Goal: Task Accomplishment & Management: Manage account settings

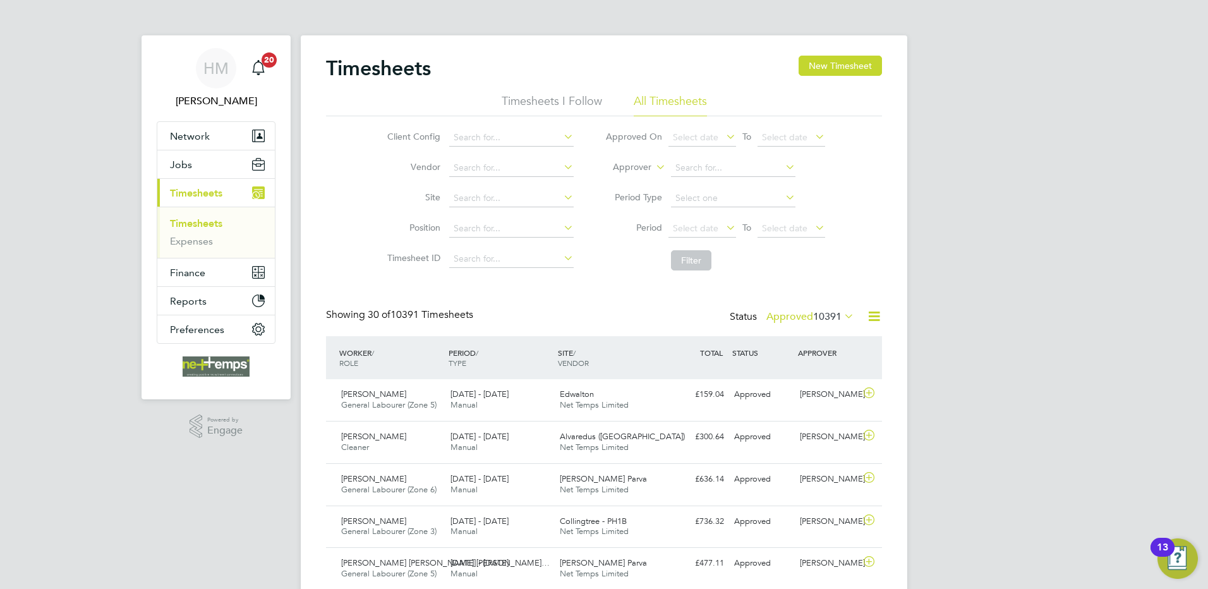
drag, startPoint x: 1073, startPoint y: 196, endPoint x: 928, endPoint y: 203, distance: 145.4
click at [815, 66] on button "New Timesheet" at bounding box center [839, 66] width 83 height 20
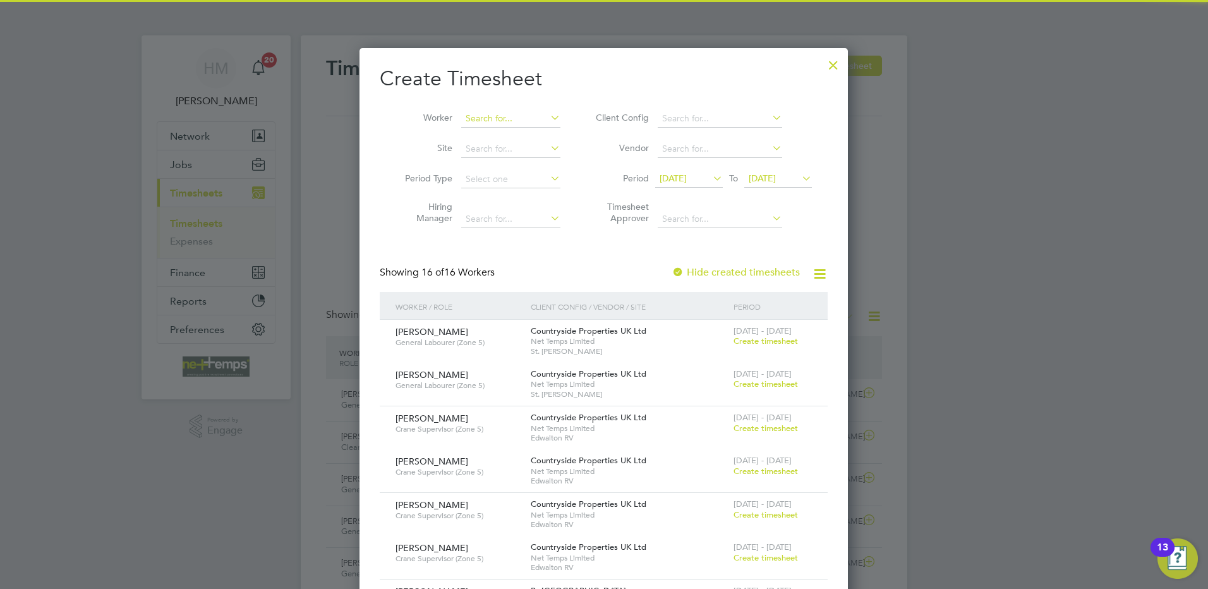
click at [475, 117] on input at bounding box center [510, 119] width 99 height 18
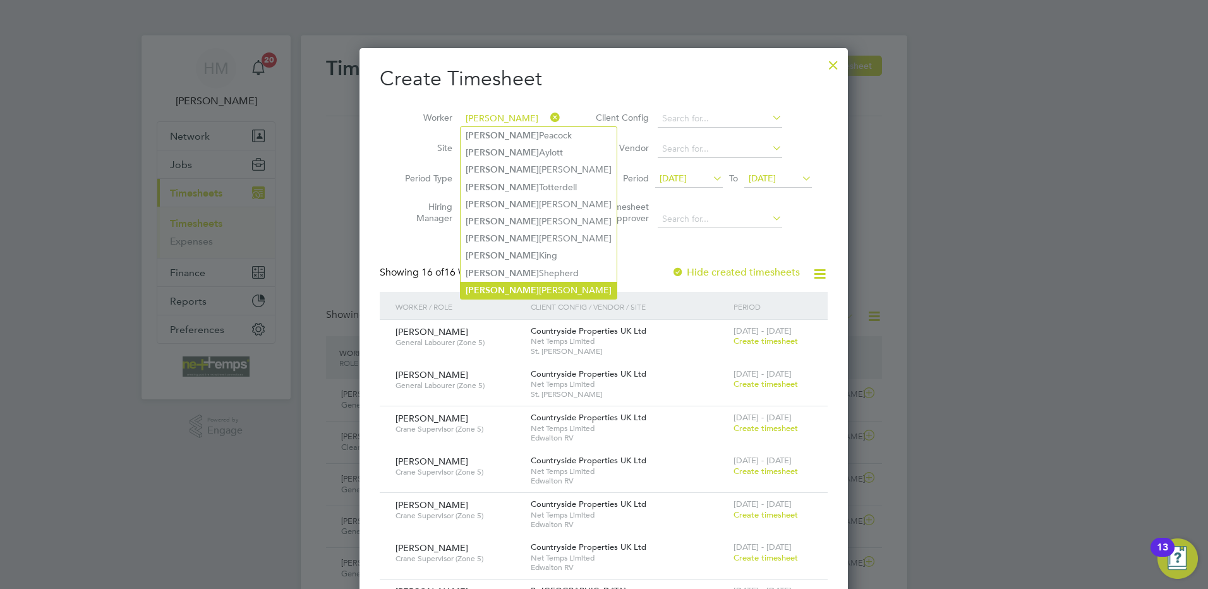
click at [511, 284] on li "[PERSON_NAME]" at bounding box center [538, 290] width 156 height 17
type input "[PERSON_NAME]"
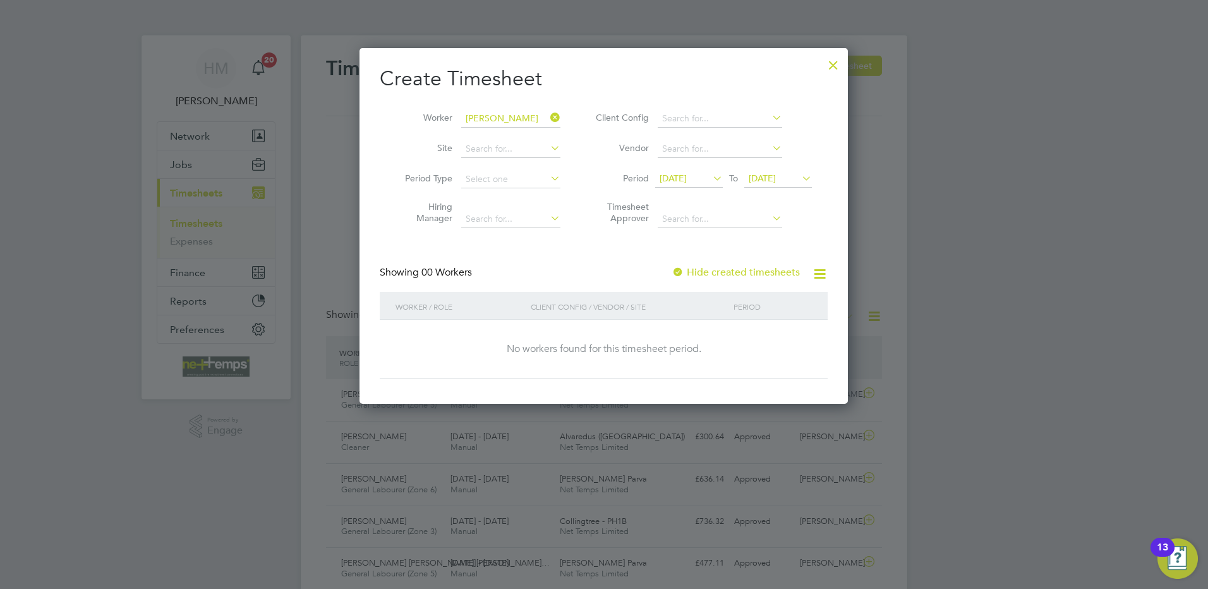
click at [688, 269] on label "Hide created timesheets" at bounding box center [735, 272] width 128 height 13
click at [766, 171] on span "[DATE]" at bounding box center [778, 179] width 68 height 17
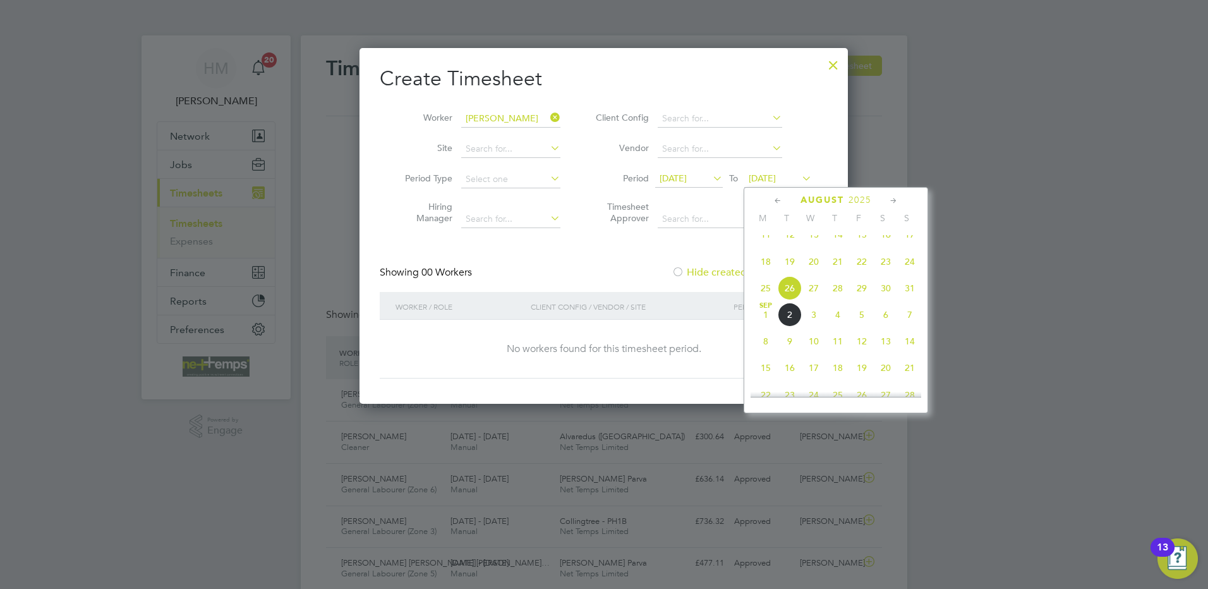
click at [910, 300] on span "31" at bounding box center [910, 288] width 24 height 24
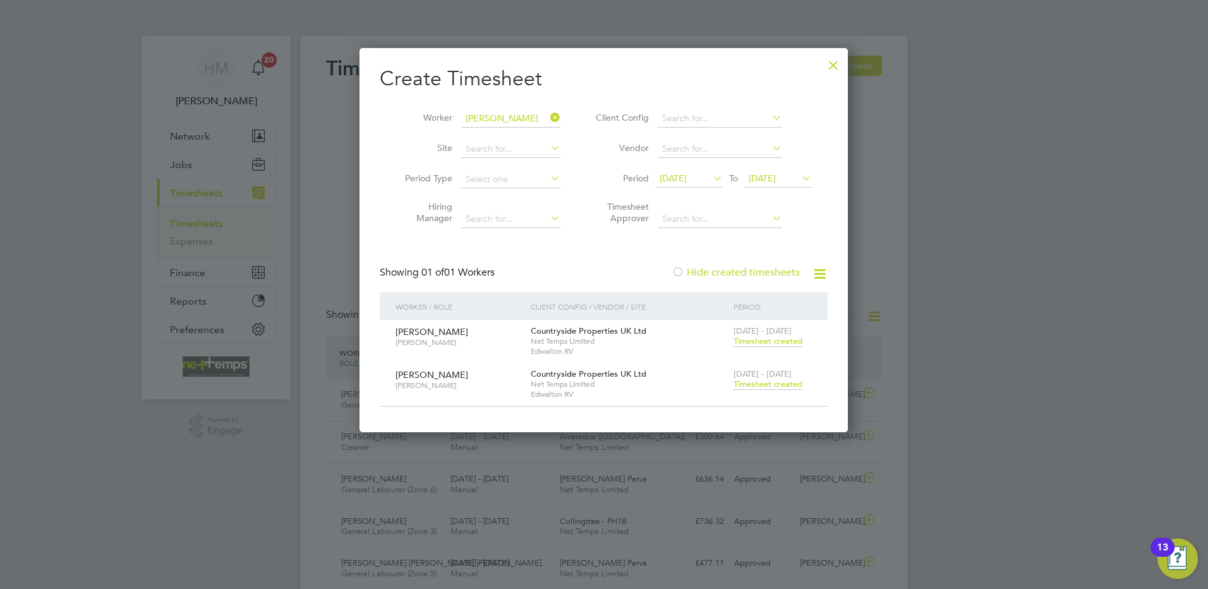
click at [765, 382] on span "Timesheet created" at bounding box center [767, 383] width 69 height 11
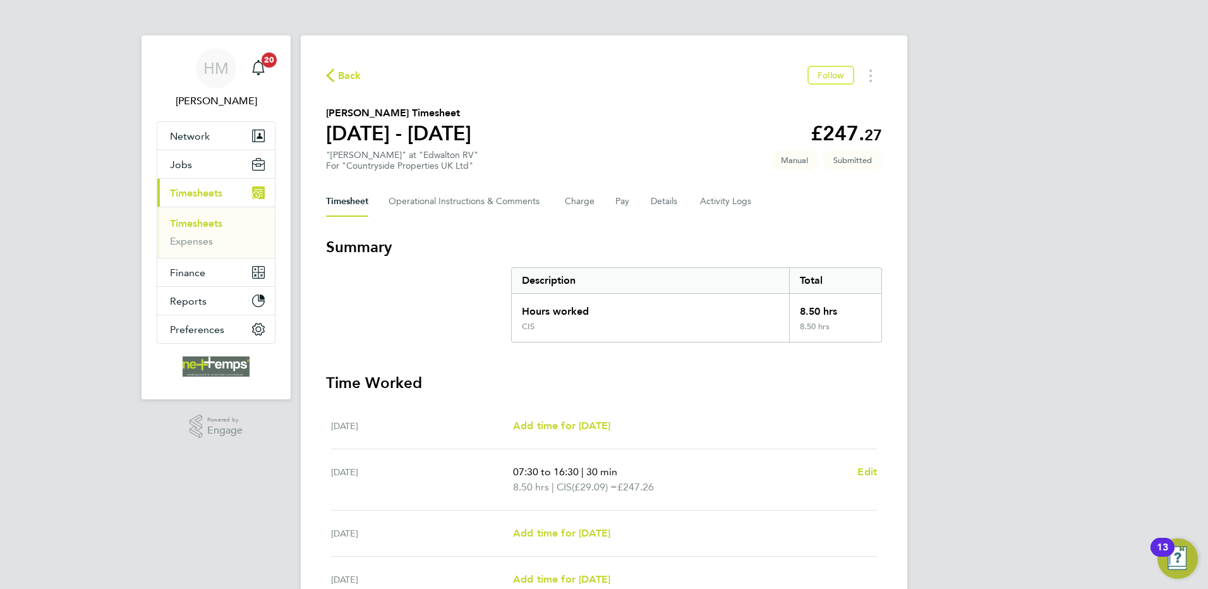
scroll to position [171, 0]
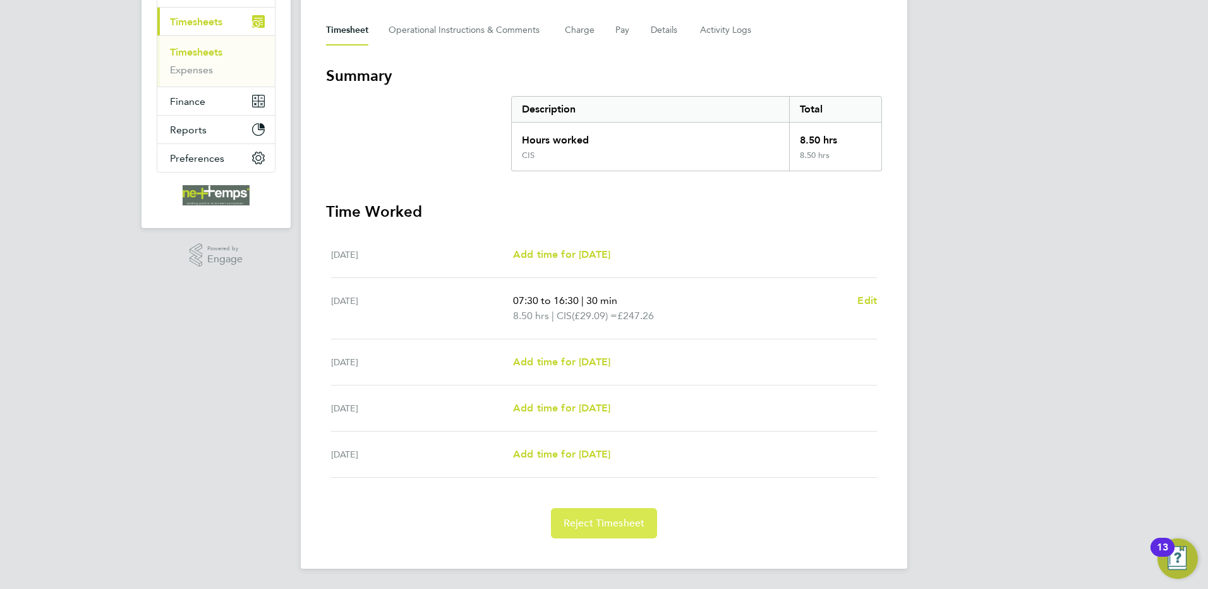
click at [654, 519] on button "Reject Timesheet" at bounding box center [604, 523] width 107 height 30
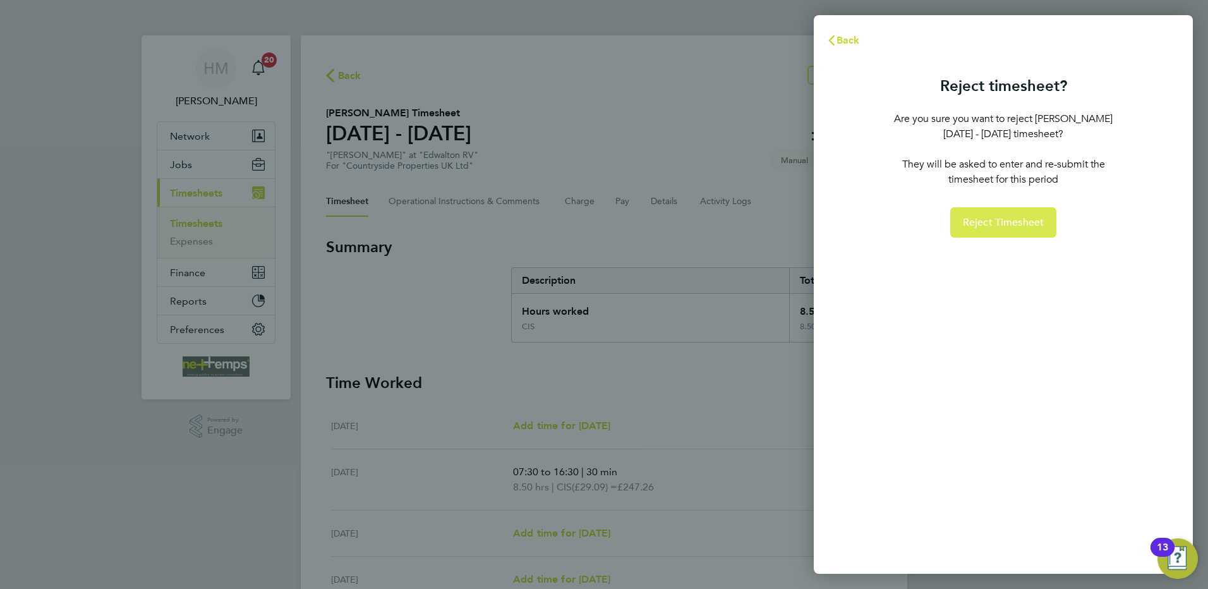
click at [986, 221] on span "Reject Timesheet" at bounding box center [1003, 222] width 81 height 13
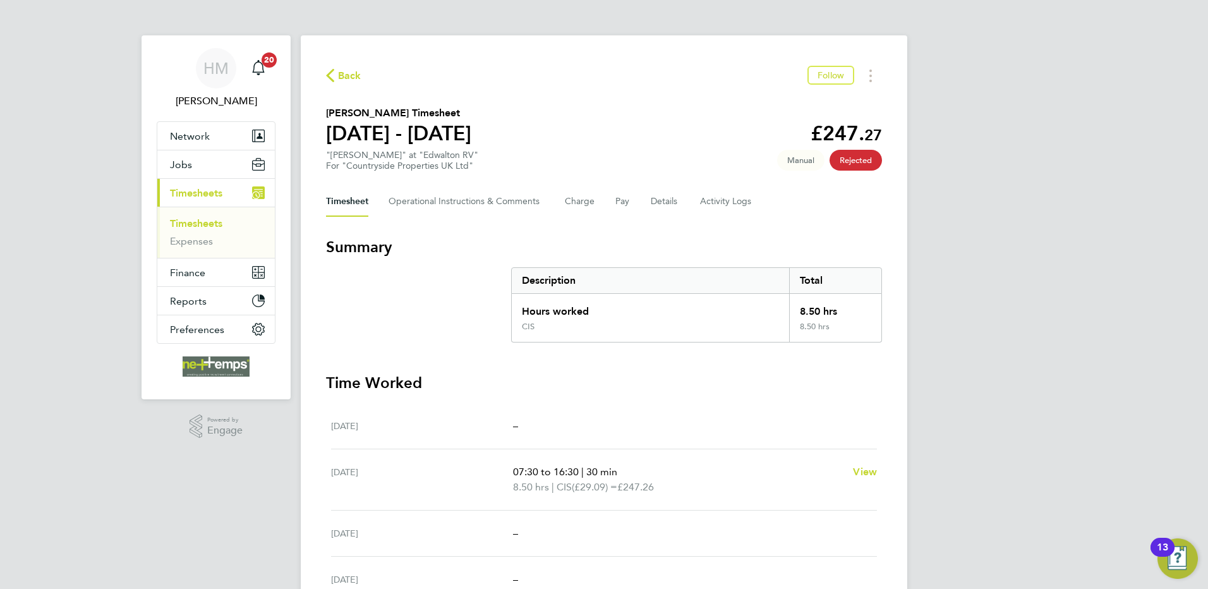
click at [354, 76] on span "Back" at bounding box center [349, 75] width 23 height 15
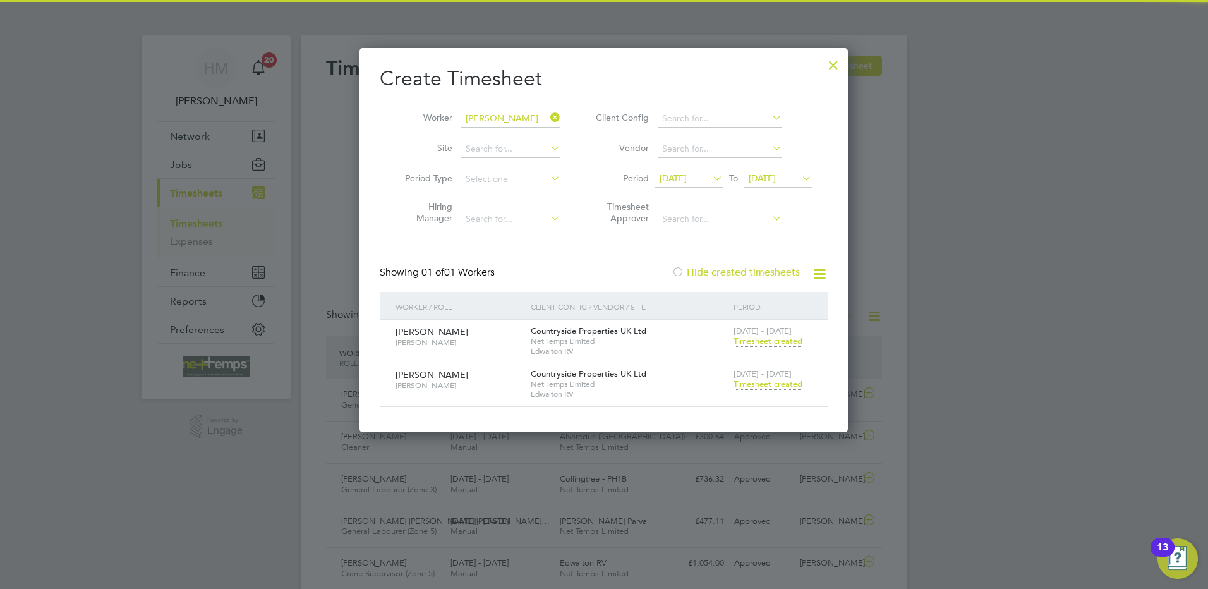
scroll to position [32, 110]
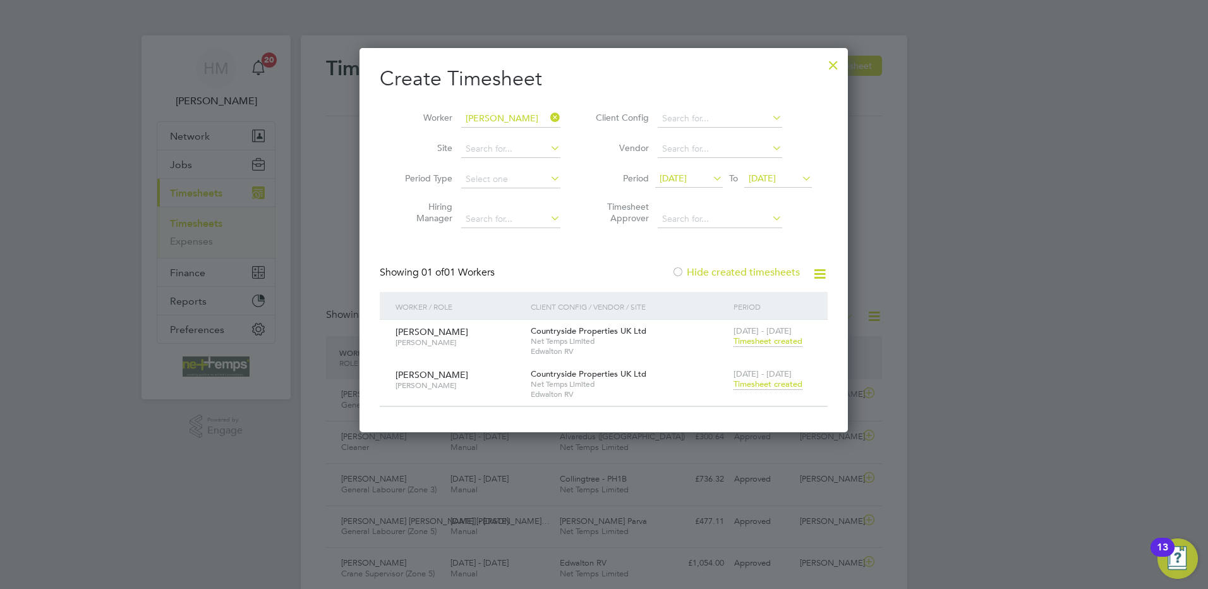
click at [827, 70] on div at bounding box center [833, 62] width 23 height 23
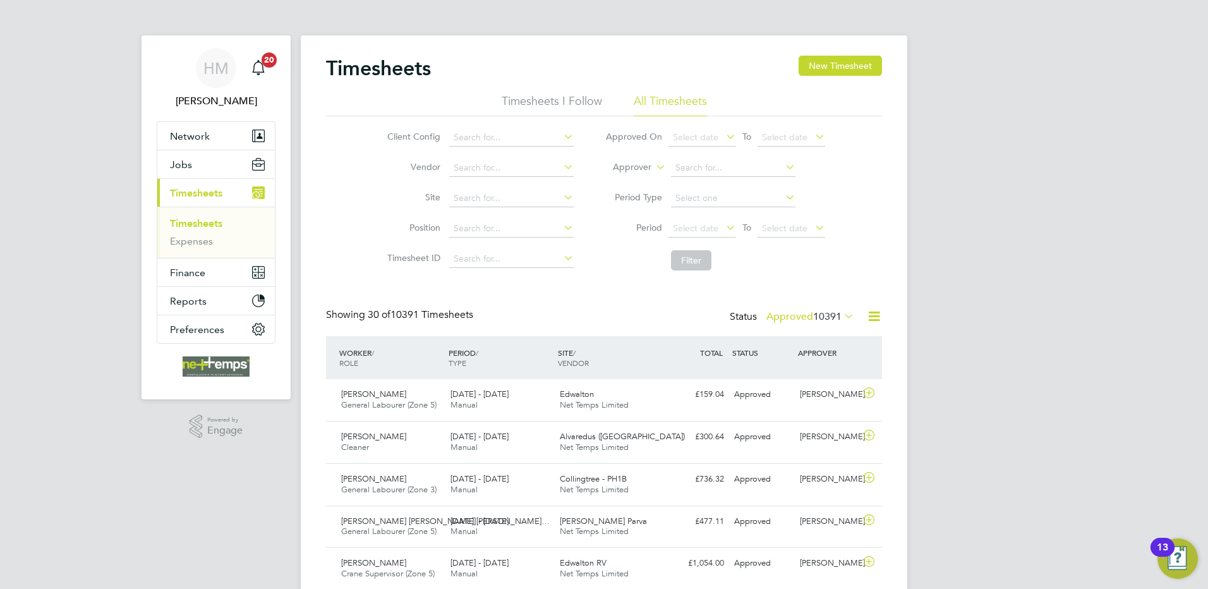
click at [832, 68] on button "New Timesheet" at bounding box center [839, 66] width 83 height 20
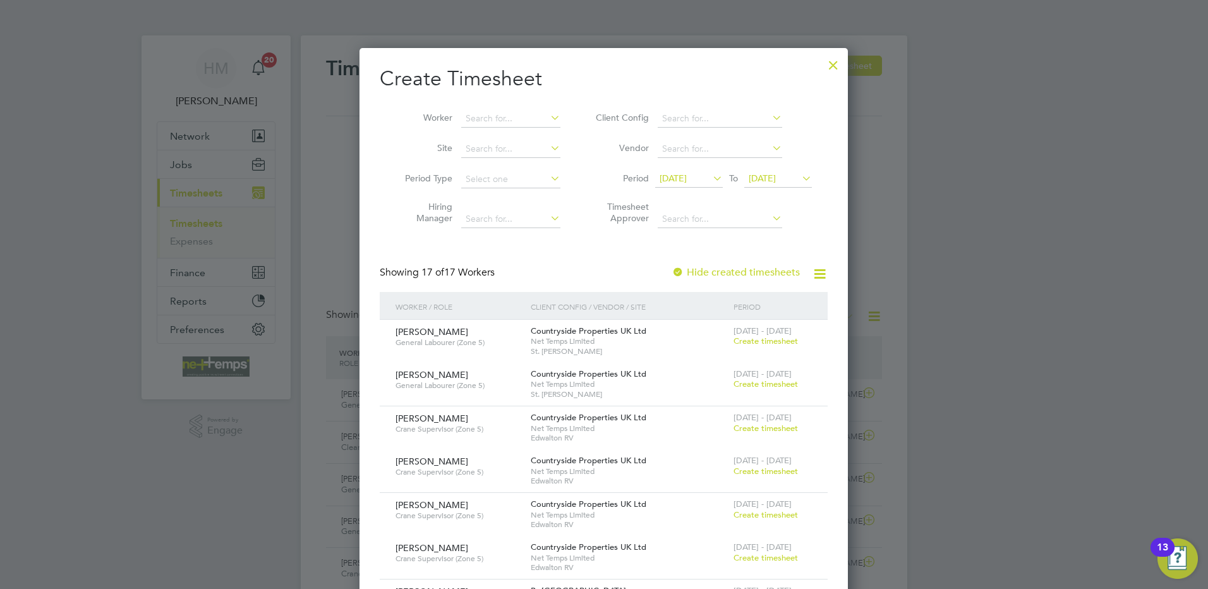
drag, startPoint x: 828, startPoint y: 67, endPoint x: 833, endPoint y: 60, distance: 8.6
click at [830, 68] on div at bounding box center [833, 62] width 23 height 23
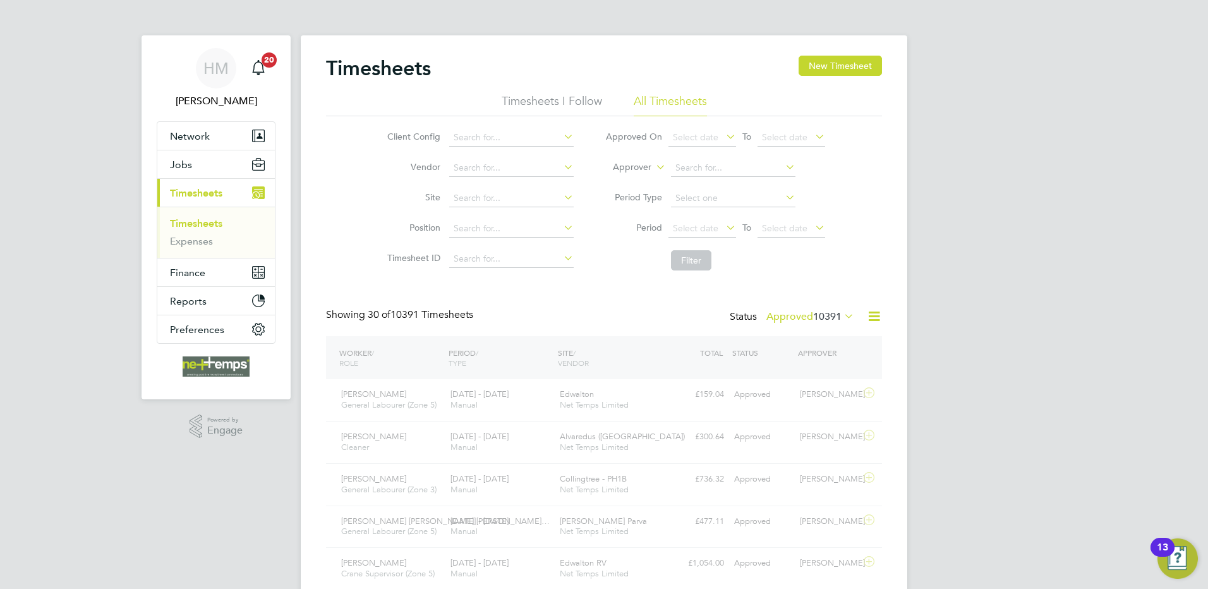
click at [833, 60] on div at bounding box center [833, 62] width 23 height 23
